Goal: Navigation & Orientation: Find specific page/section

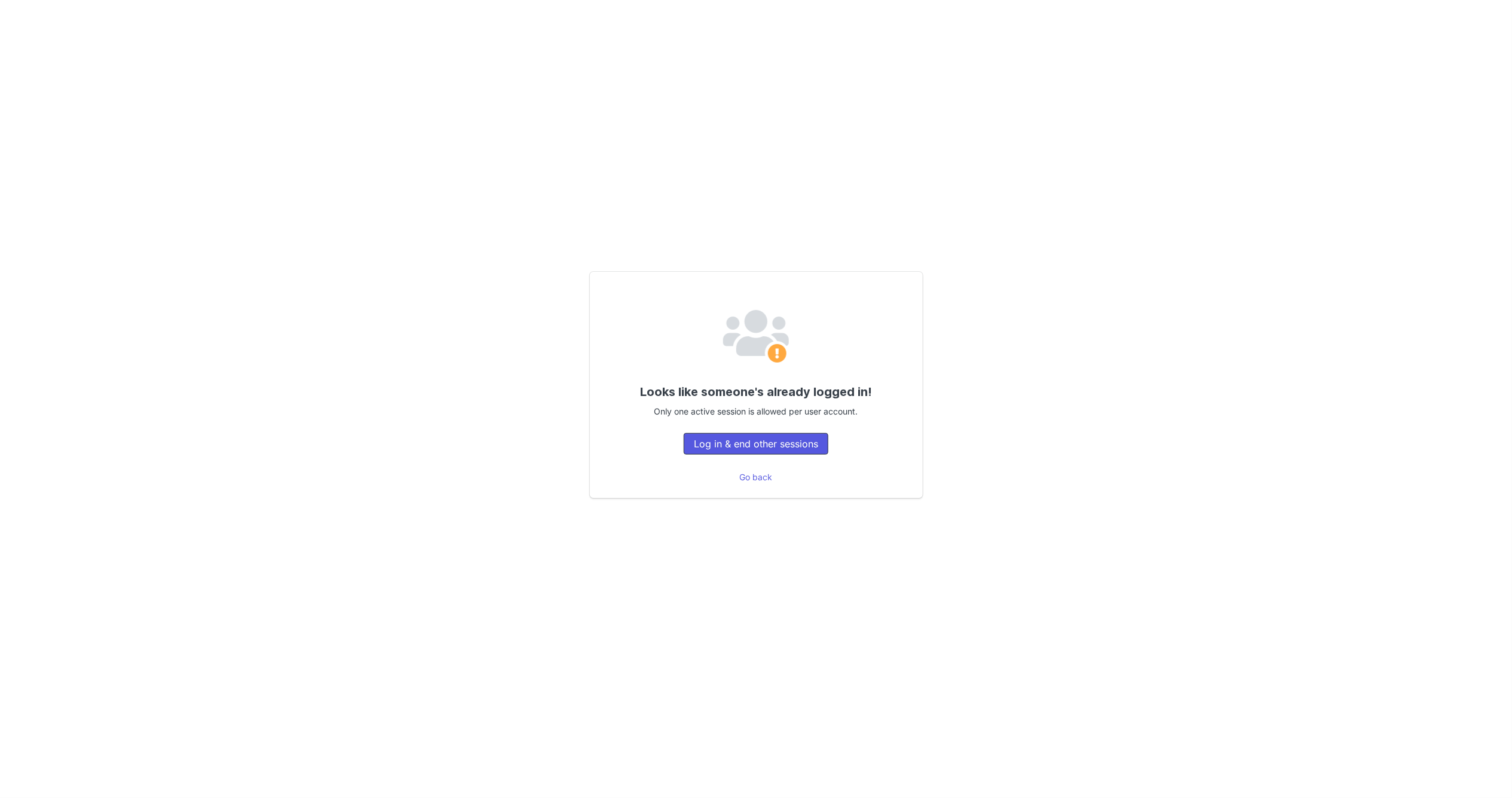
click at [758, 448] on button "Log in & end other sessions" at bounding box center [756, 444] width 144 height 22
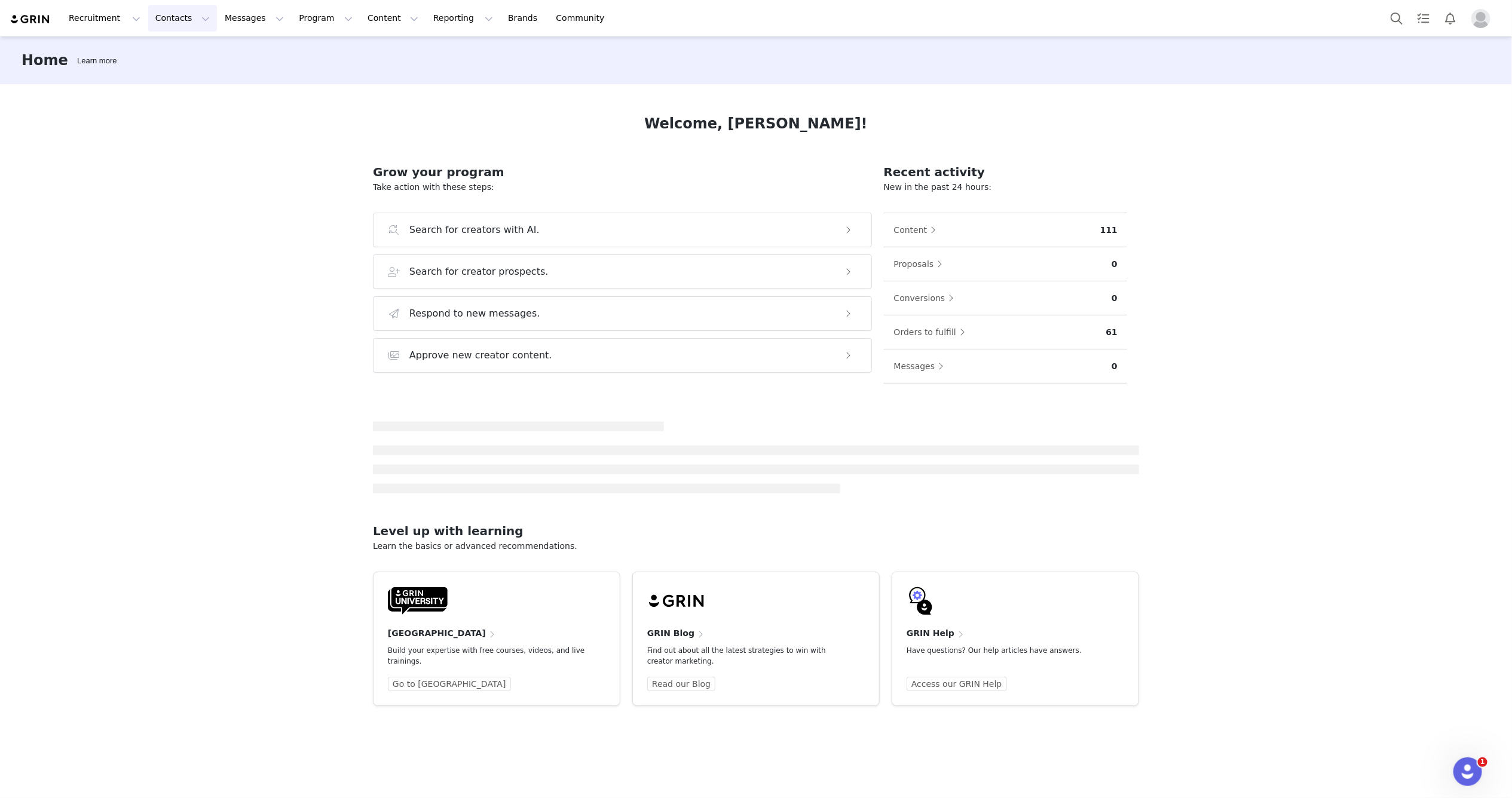
click at [185, 21] on button "Contacts Contacts" at bounding box center [182, 18] width 69 height 27
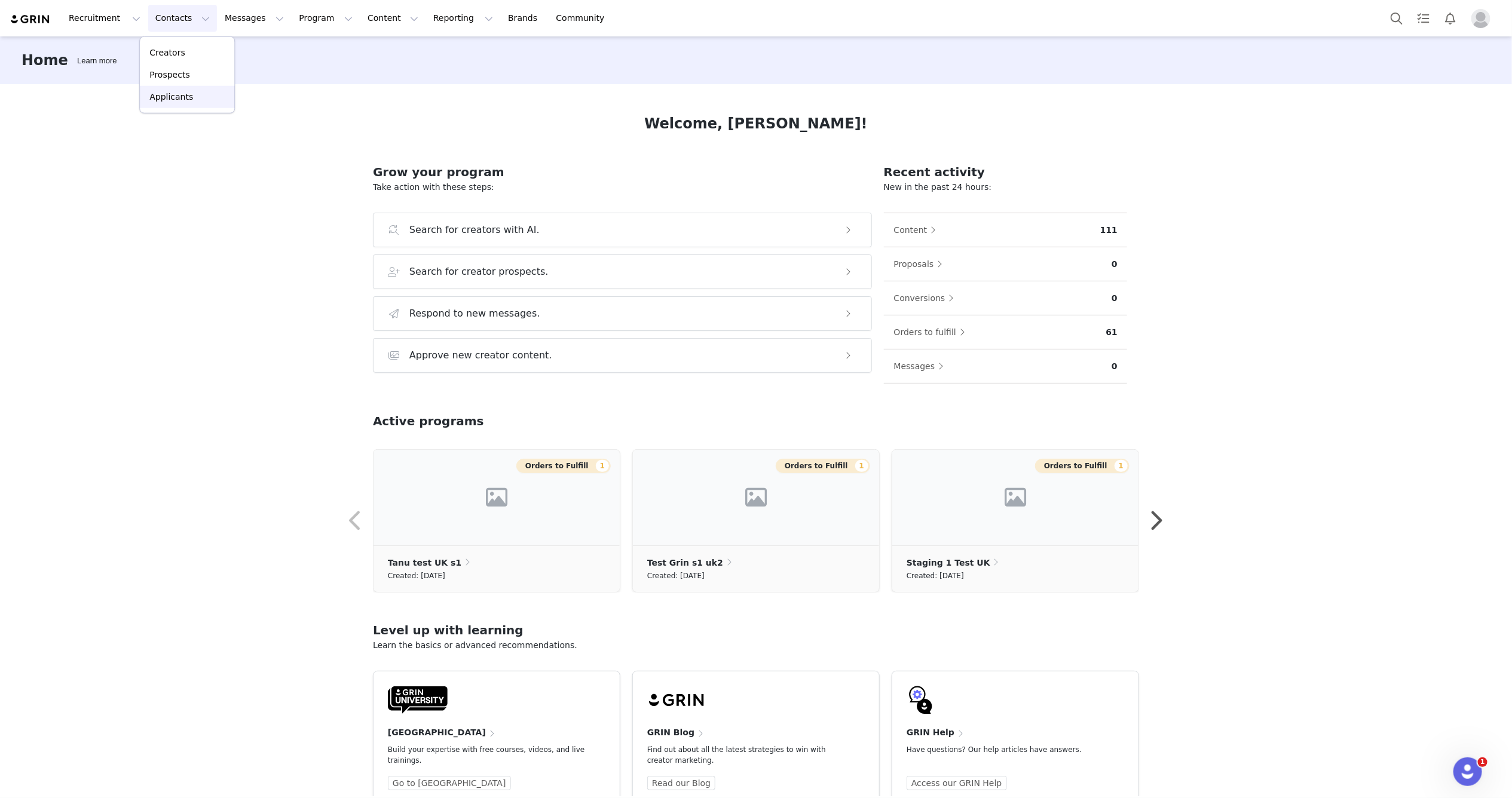
click at [176, 95] on p "Applicants" at bounding box center [171, 96] width 44 height 12
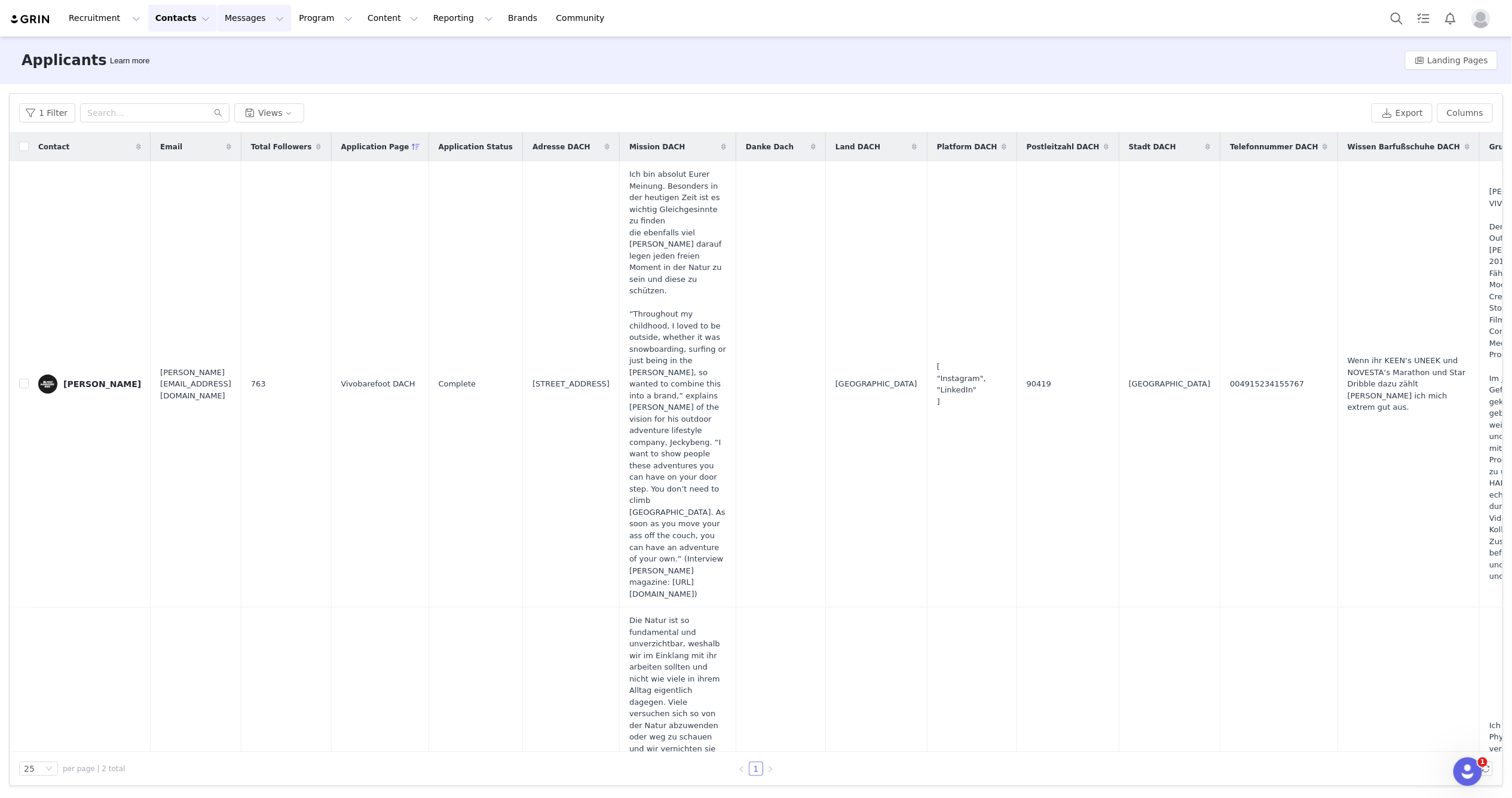
click at [250, 16] on button "Messages Messages" at bounding box center [254, 18] width 74 height 27
click at [189, 18] on button "Contacts Contacts" at bounding box center [182, 18] width 69 height 27
click at [175, 78] on p "Prospects" at bounding box center [169, 75] width 40 height 12
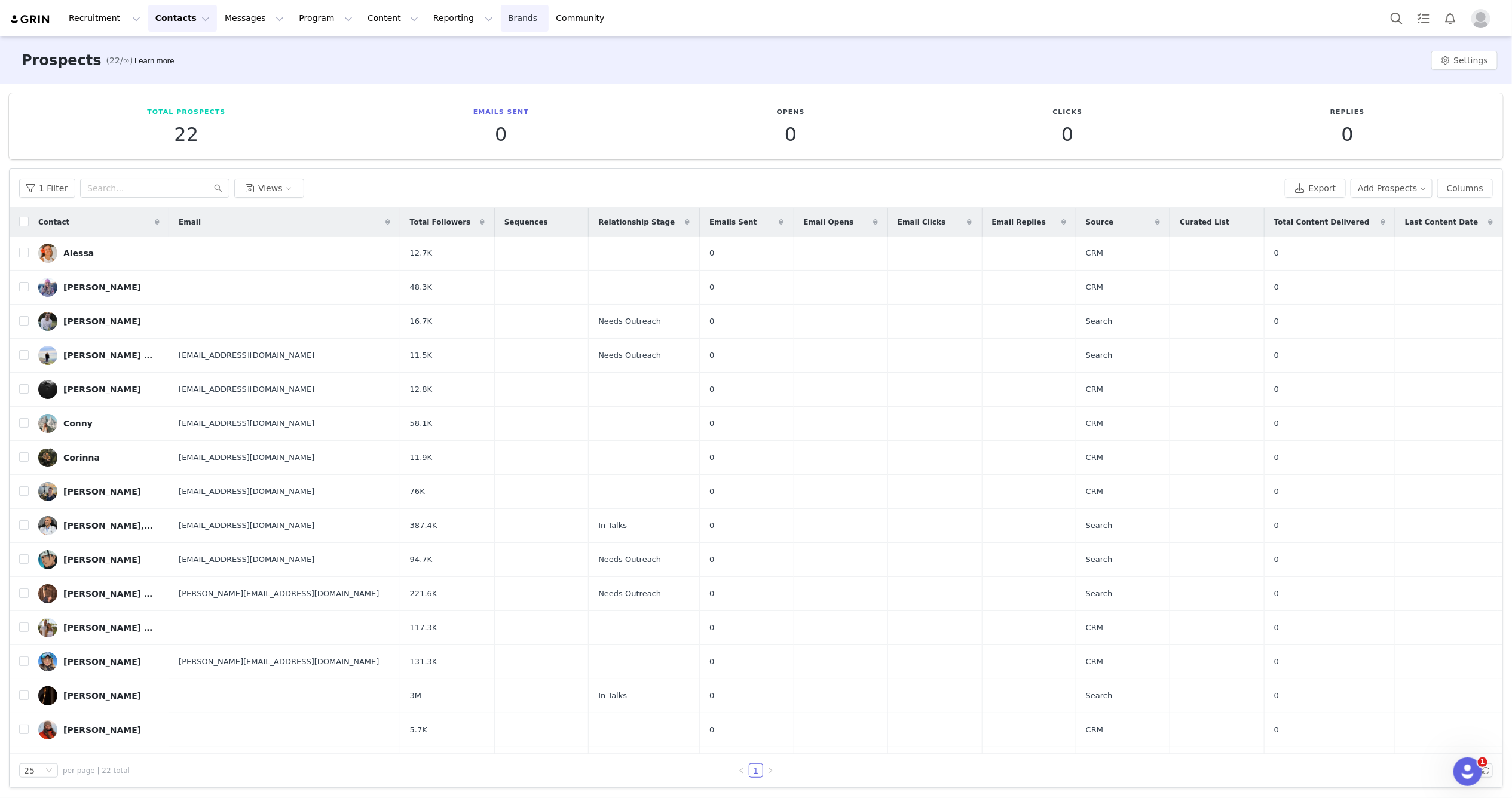
click at [501, 18] on link "Brands Brands" at bounding box center [524, 18] width 47 height 27
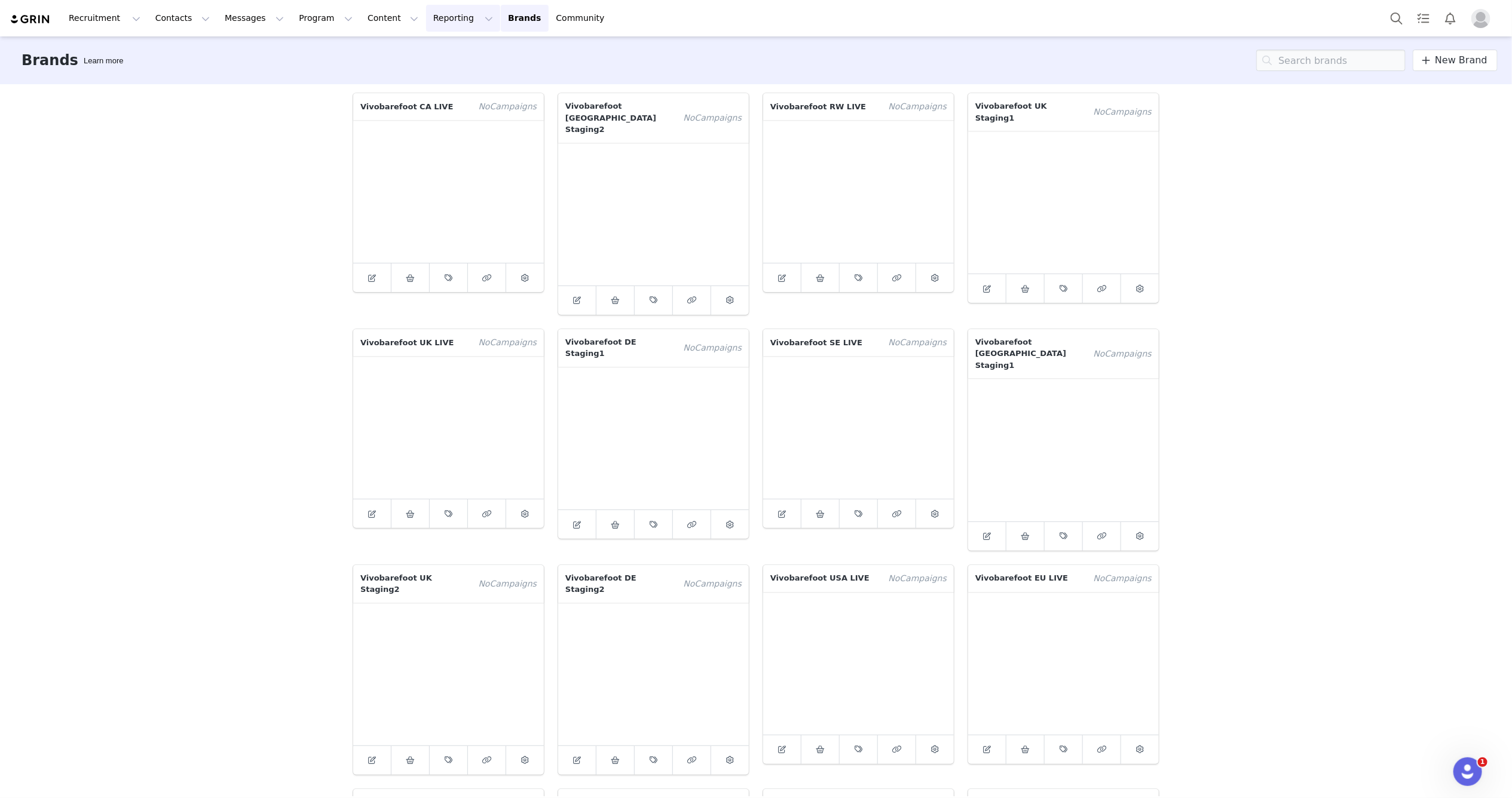
click at [429, 20] on button "Reporting Reporting" at bounding box center [462, 18] width 74 height 27
click at [428, 75] on p "Report Builder" at bounding box center [436, 75] width 60 height 12
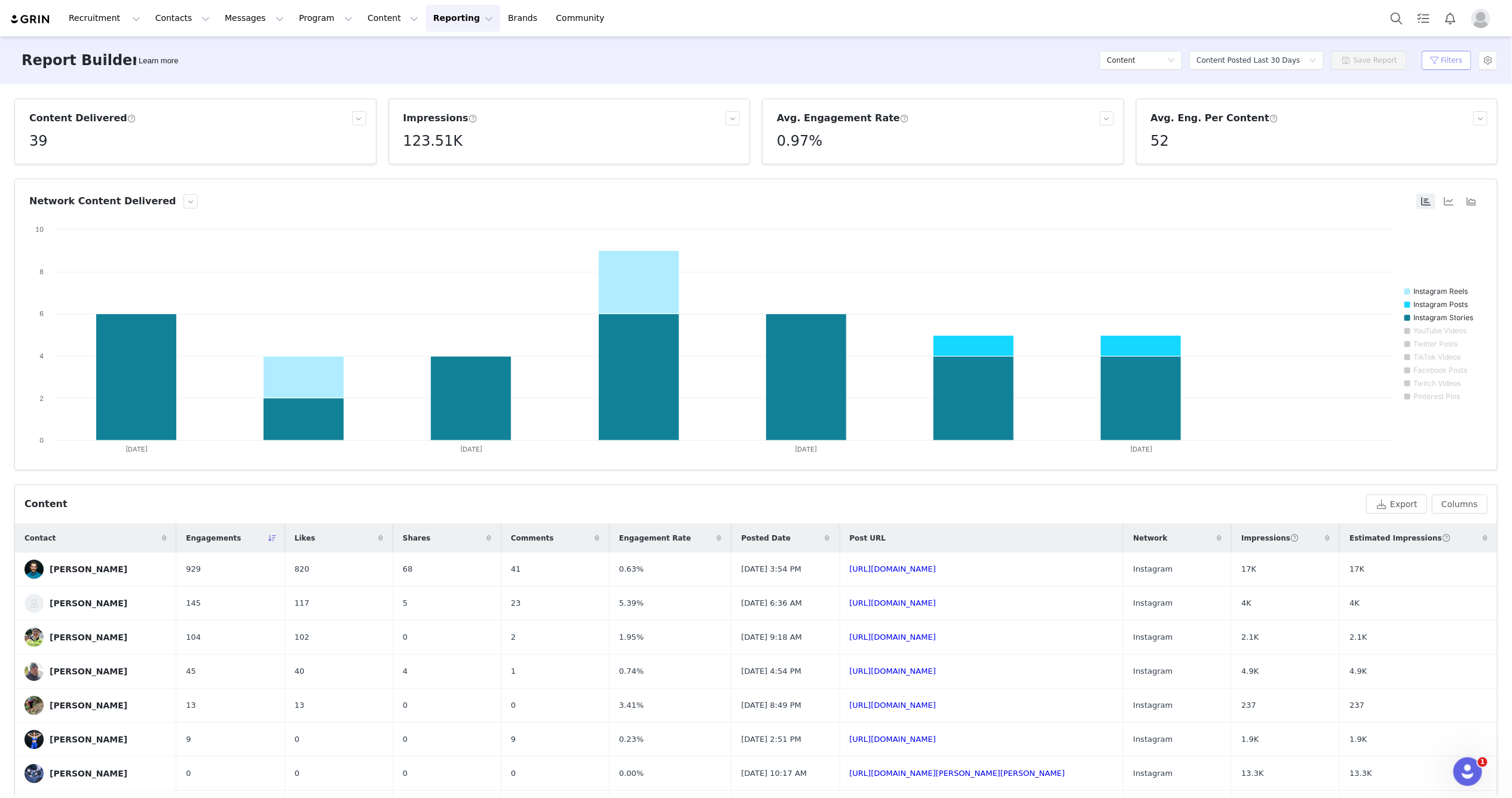
click at [1452, 57] on button "Filters" at bounding box center [1446, 60] width 50 height 19
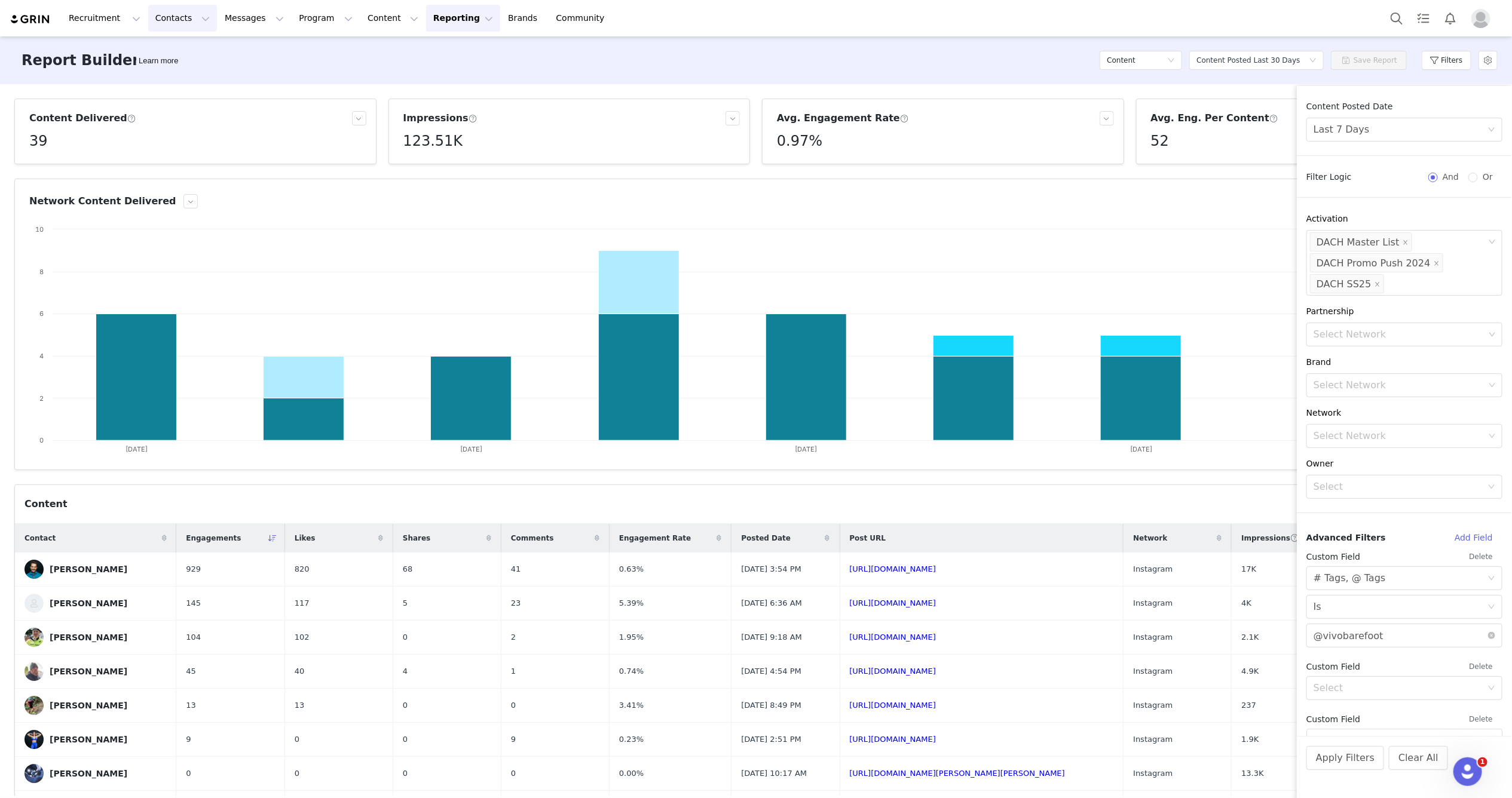
click at [188, 16] on button "Contacts Contacts" at bounding box center [182, 18] width 69 height 27
click at [169, 48] on p "Creators" at bounding box center [167, 52] width 36 height 12
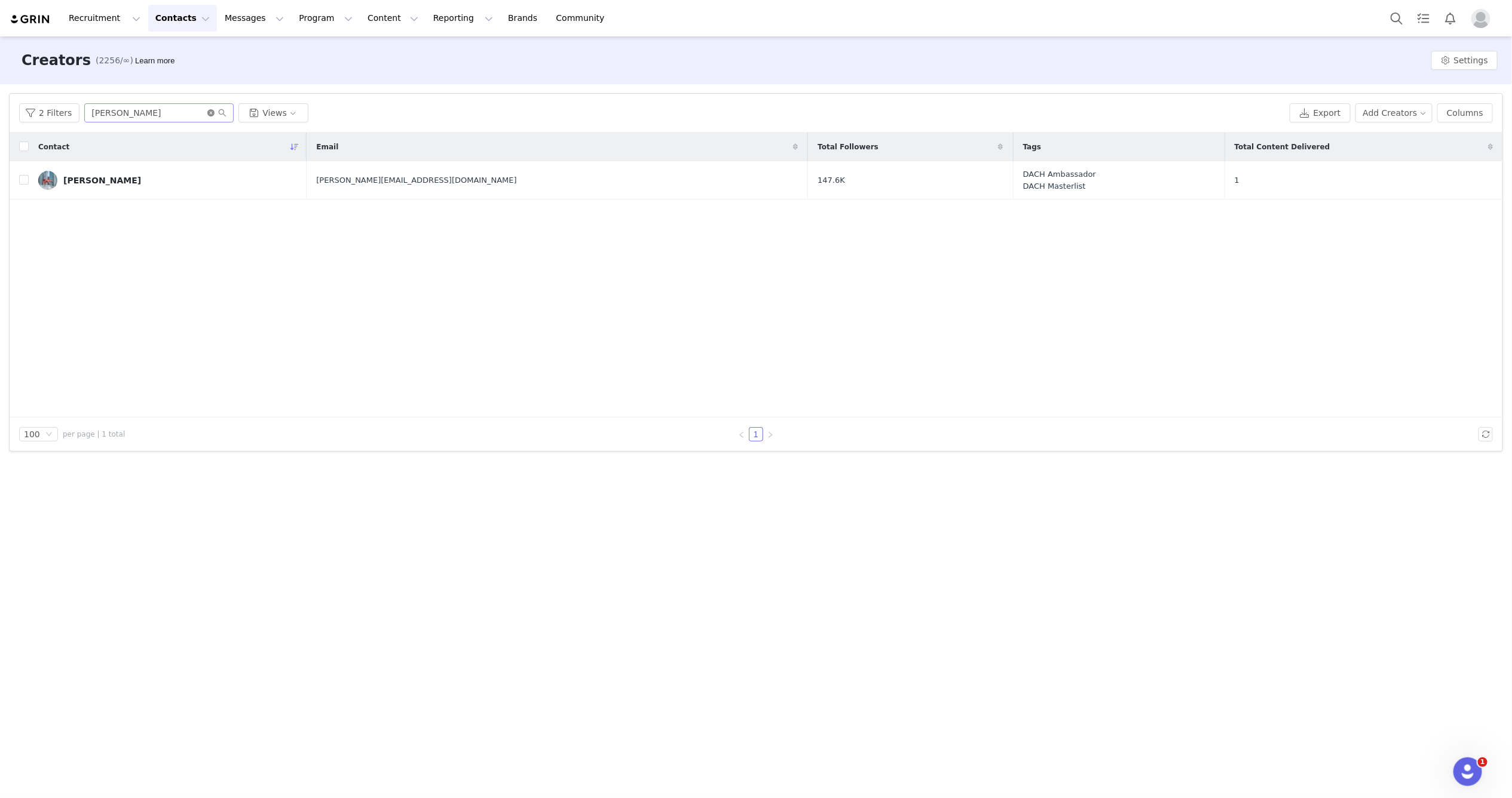
click at [208, 112] on icon "icon: close-circle" at bounding box center [211, 113] width 7 height 7
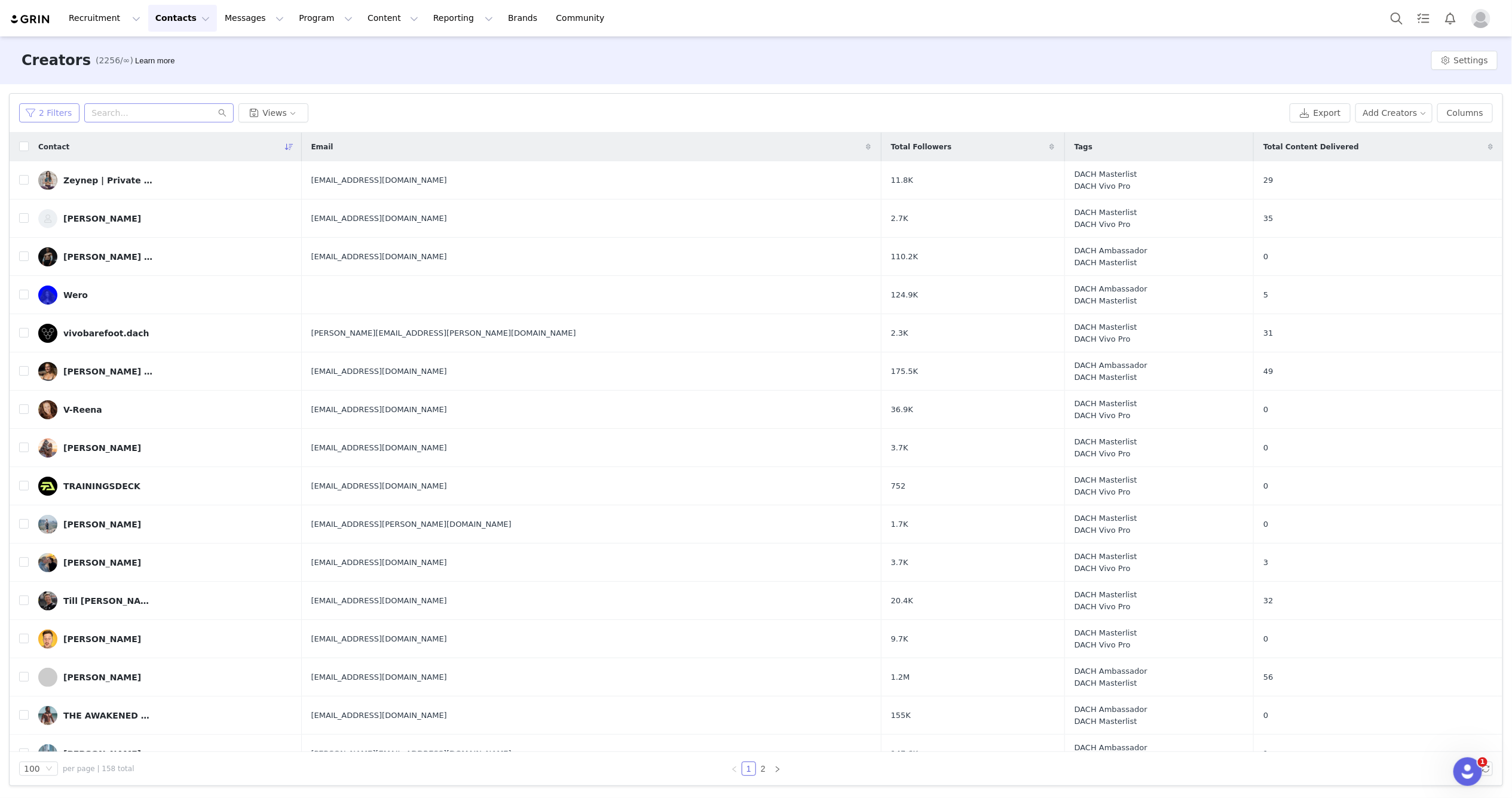
click at [53, 112] on button "2 Filters" at bounding box center [49, 112] width 61 height 19
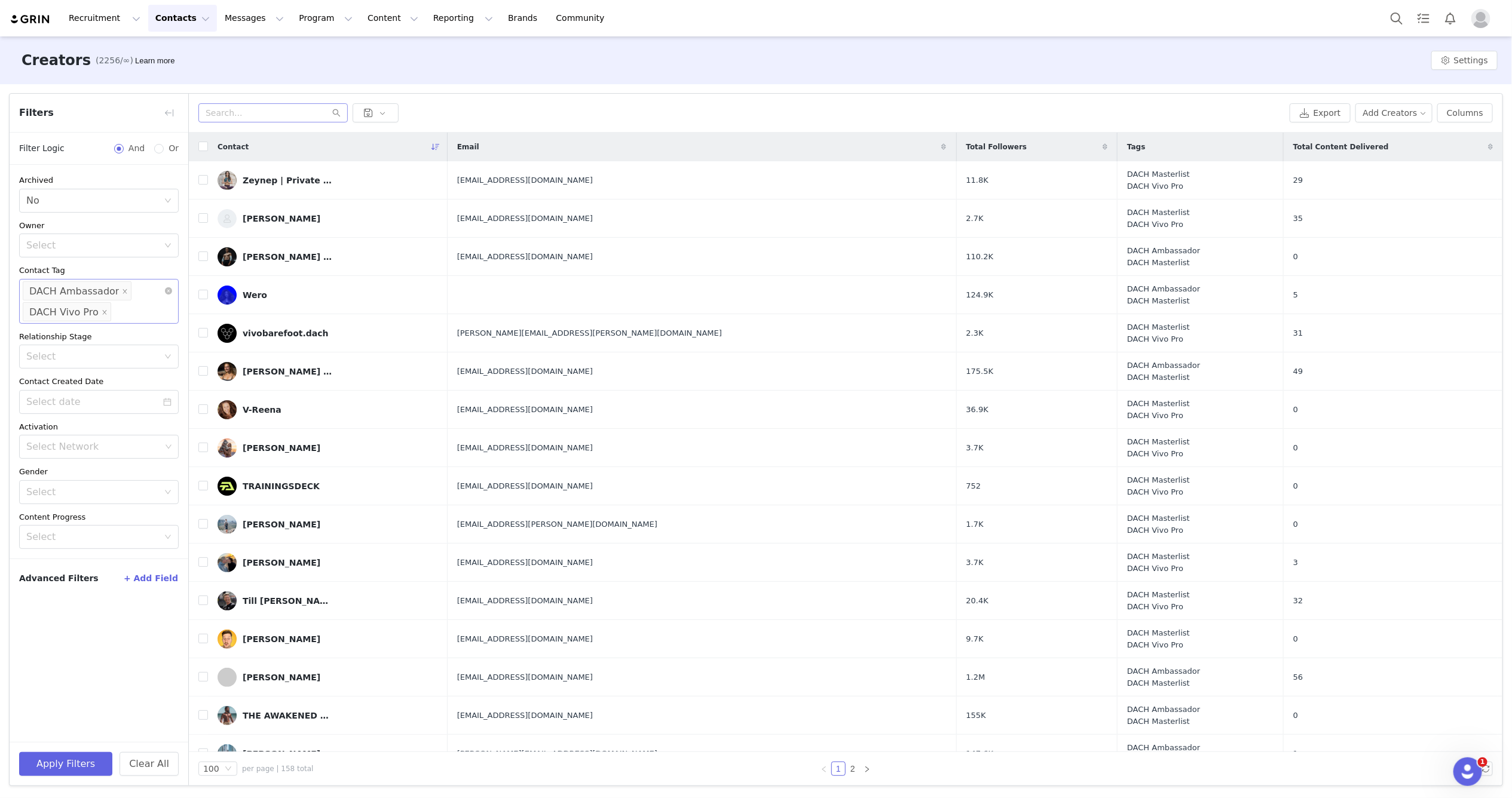
click at [123, 289] on li "DACH Ambassador" at bounding box center [76, 291] width 109 height 19
click at [122, 289] on icon "icon: close" at bounding box center [125, 291] width 6 height 6
click at [101, 293] on icon "icon: close" at bounding box center [104, 291] width 6 height 7
click at [99, 291] on div "Select Network" at bounding box center [94, 291] width 135 height 12
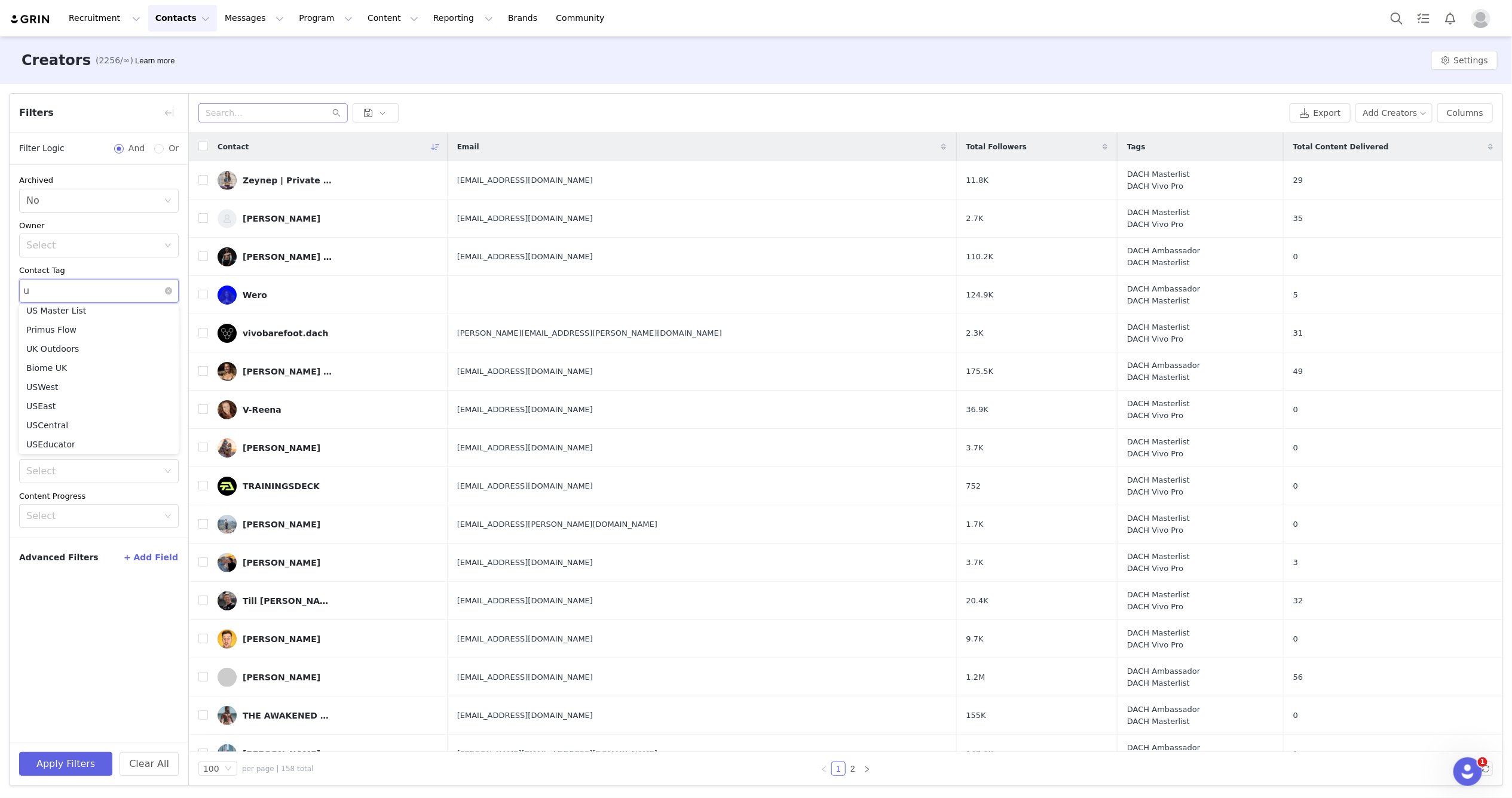
scroll to position [2, 0]
type input "uk"
click at [61, 440] on li "UK VIP Pro" at bounding box center [99, 443] width 159 height 19
click at [146, 268] on div "Contact Tag" at bounding box center [99, 271] width 159 height 12
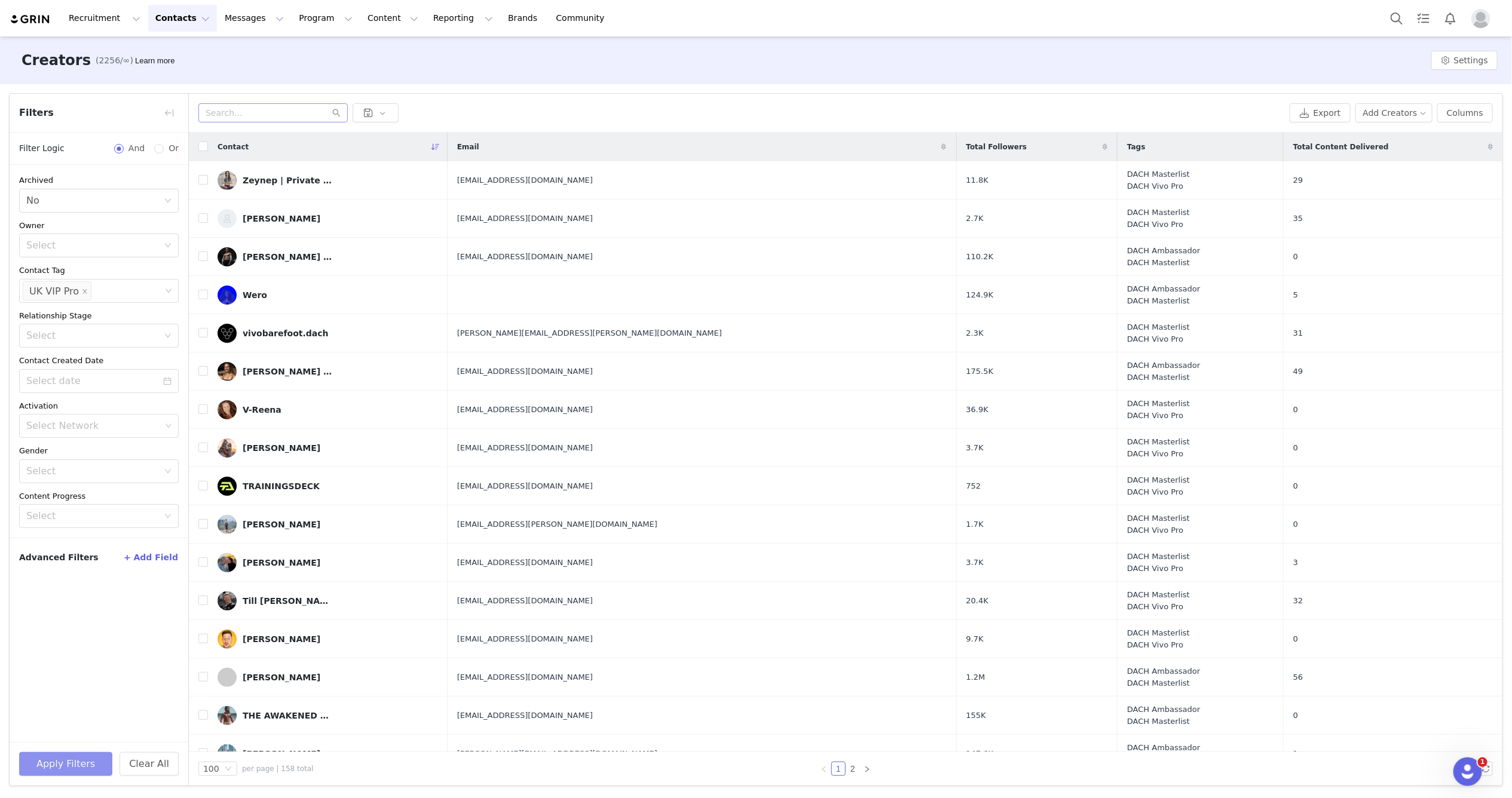
click at [54, 763] on button "Apply Filters" at bounding box center [66, 764] width 93 height 24
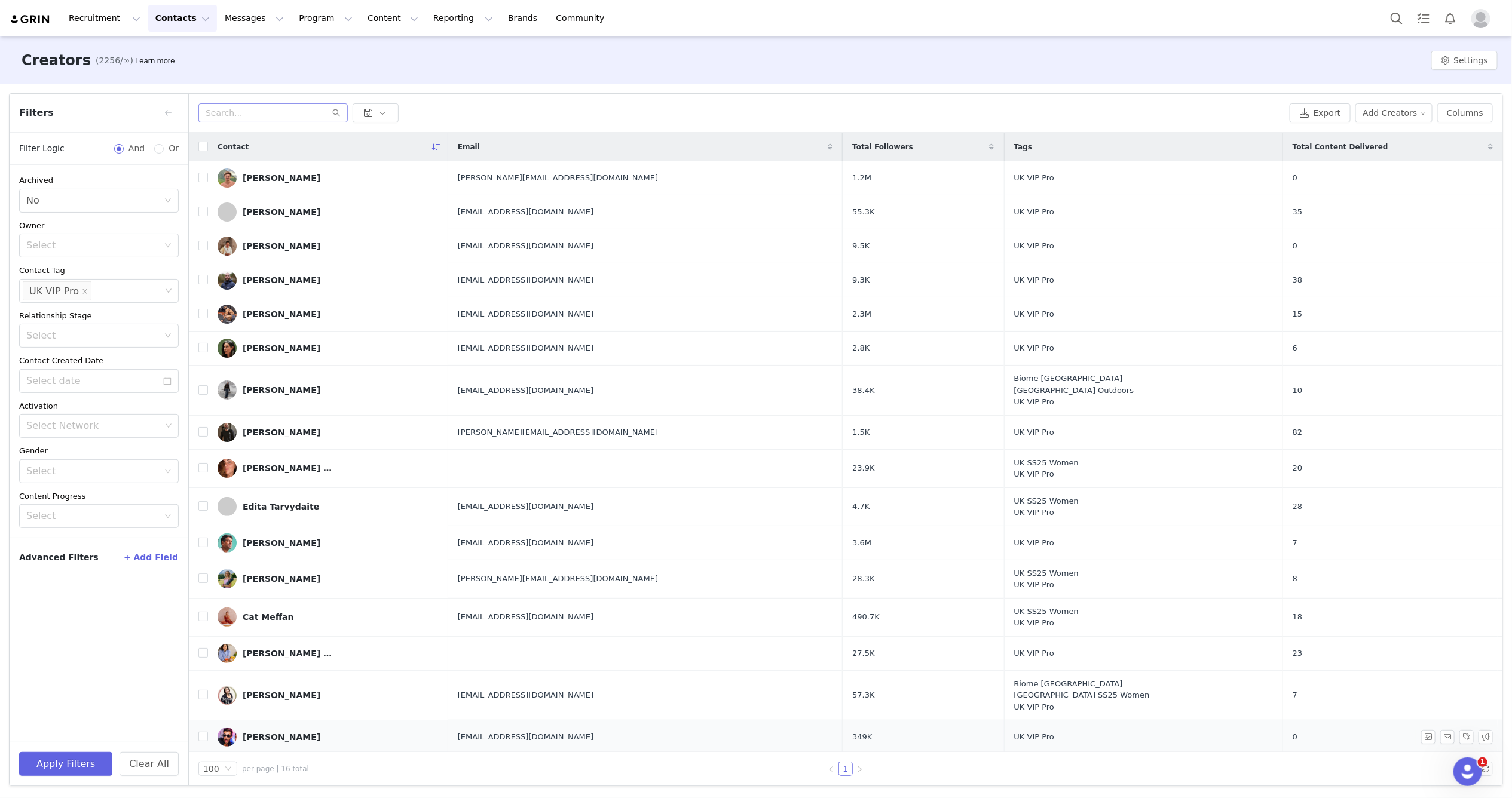
click at [262, 735] on div "Alex Mytton" at bounding box center [281, 737] width 78 height 10
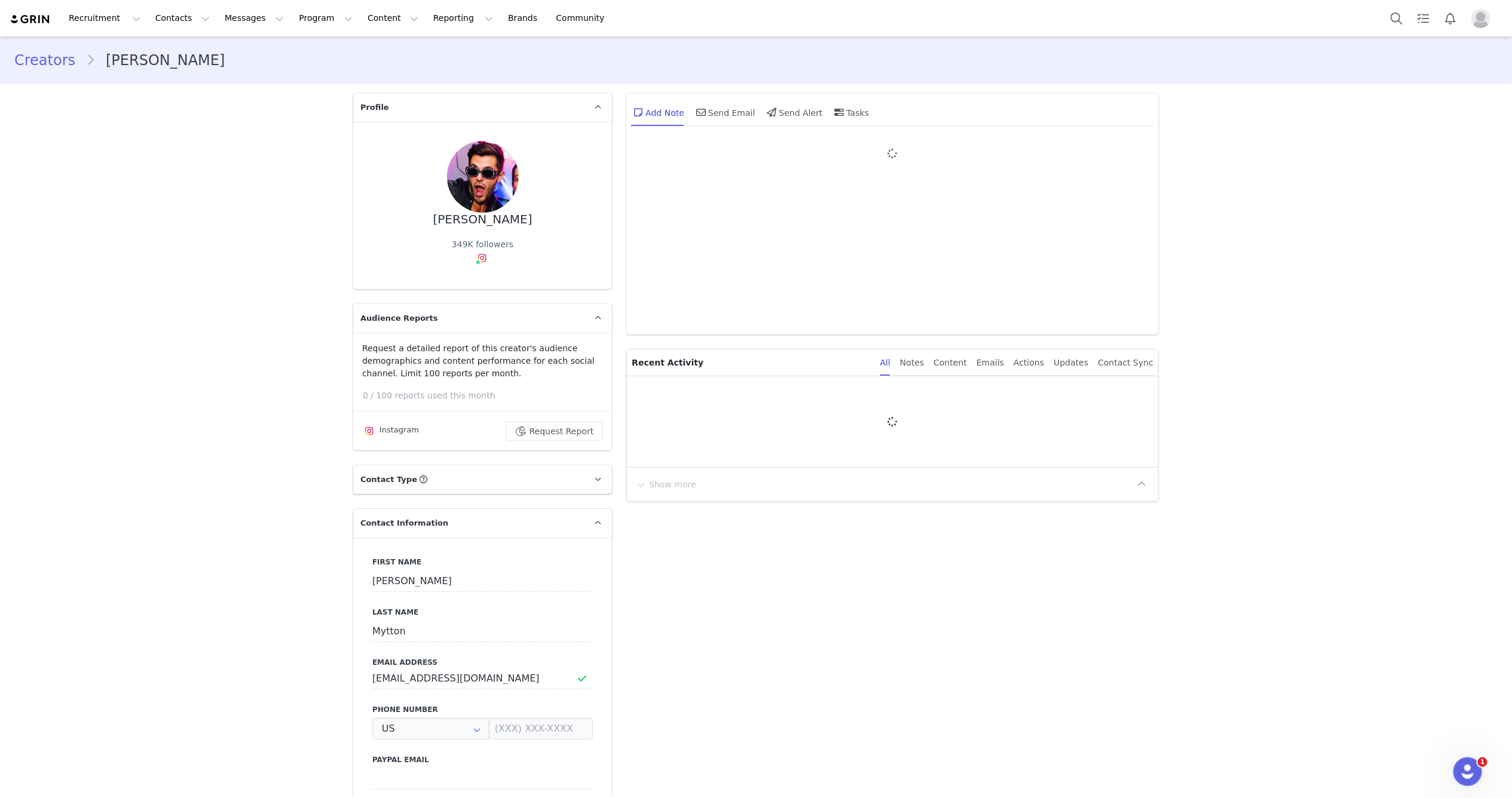
type input "+1 (United States)"
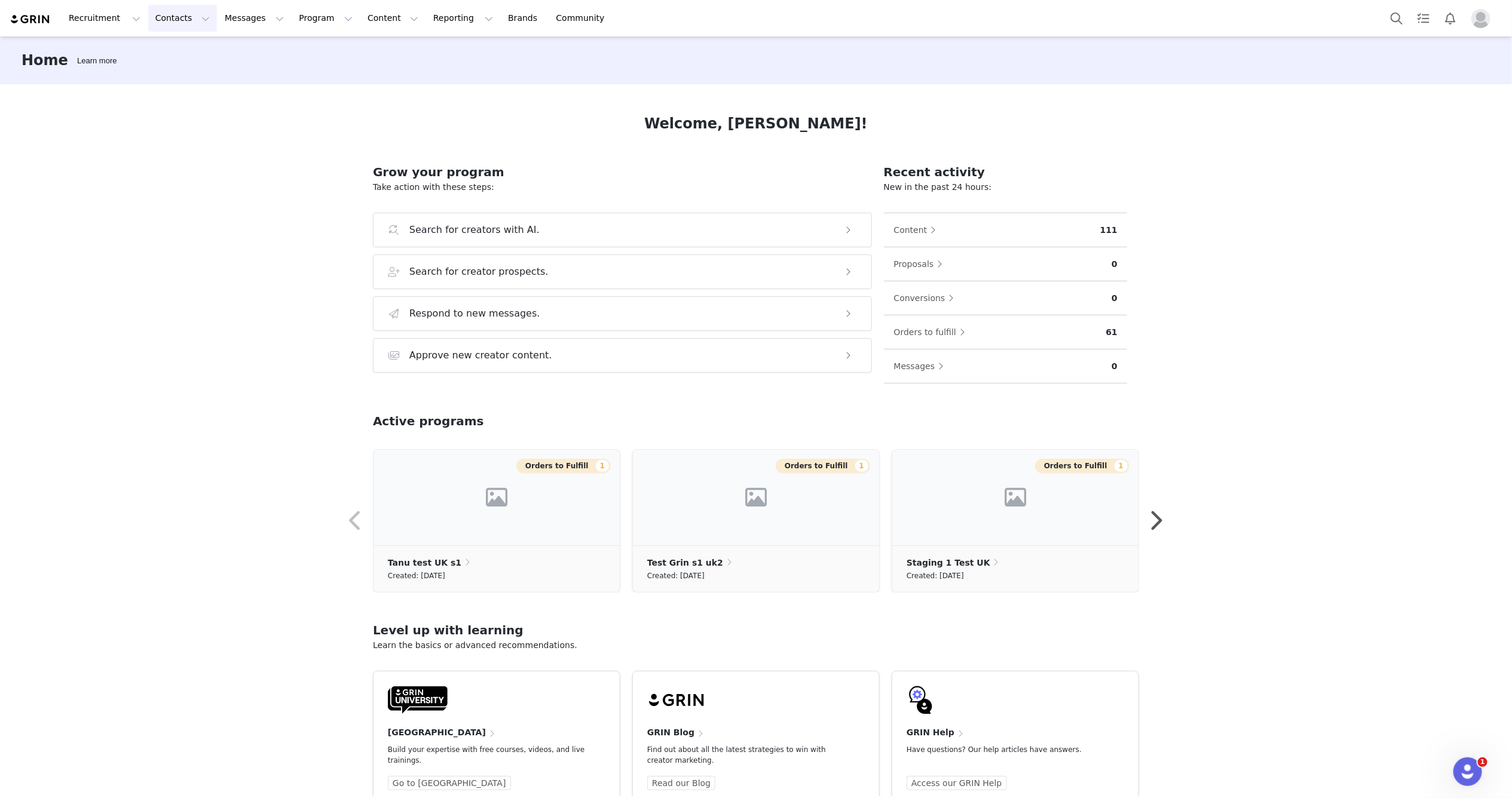
click at [184, 20] on button "Contacts Contacts" at bounding box center [182, 18] width 69 height 27
click at [259, 68] on div "Home Learn more" at bounding box center [756, 61] width 1512 height 48
